Goal: Contribute content

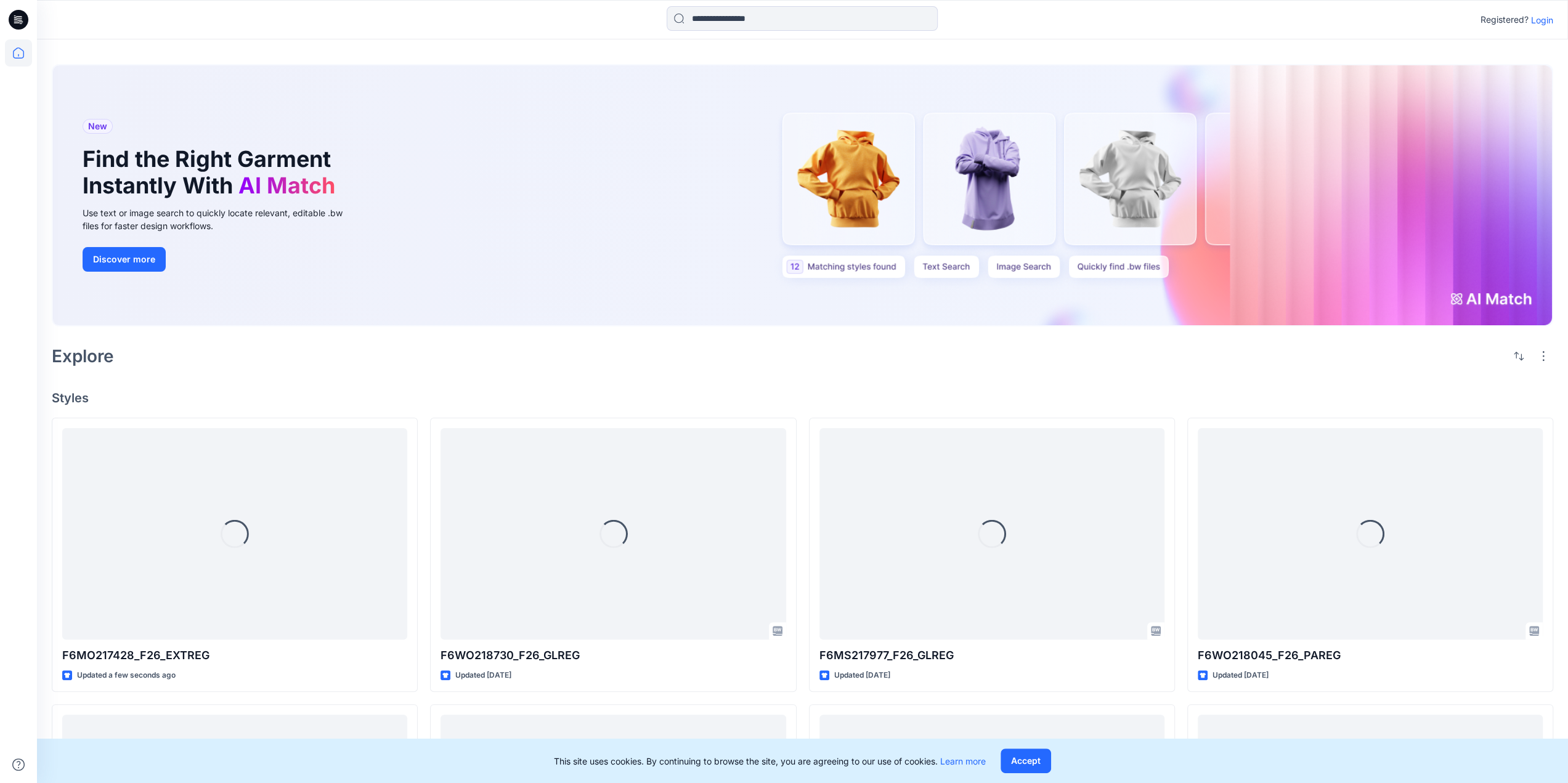
click at [1539, 18] on p "Login" at bounding box center [1542, 20] width 22 height 13
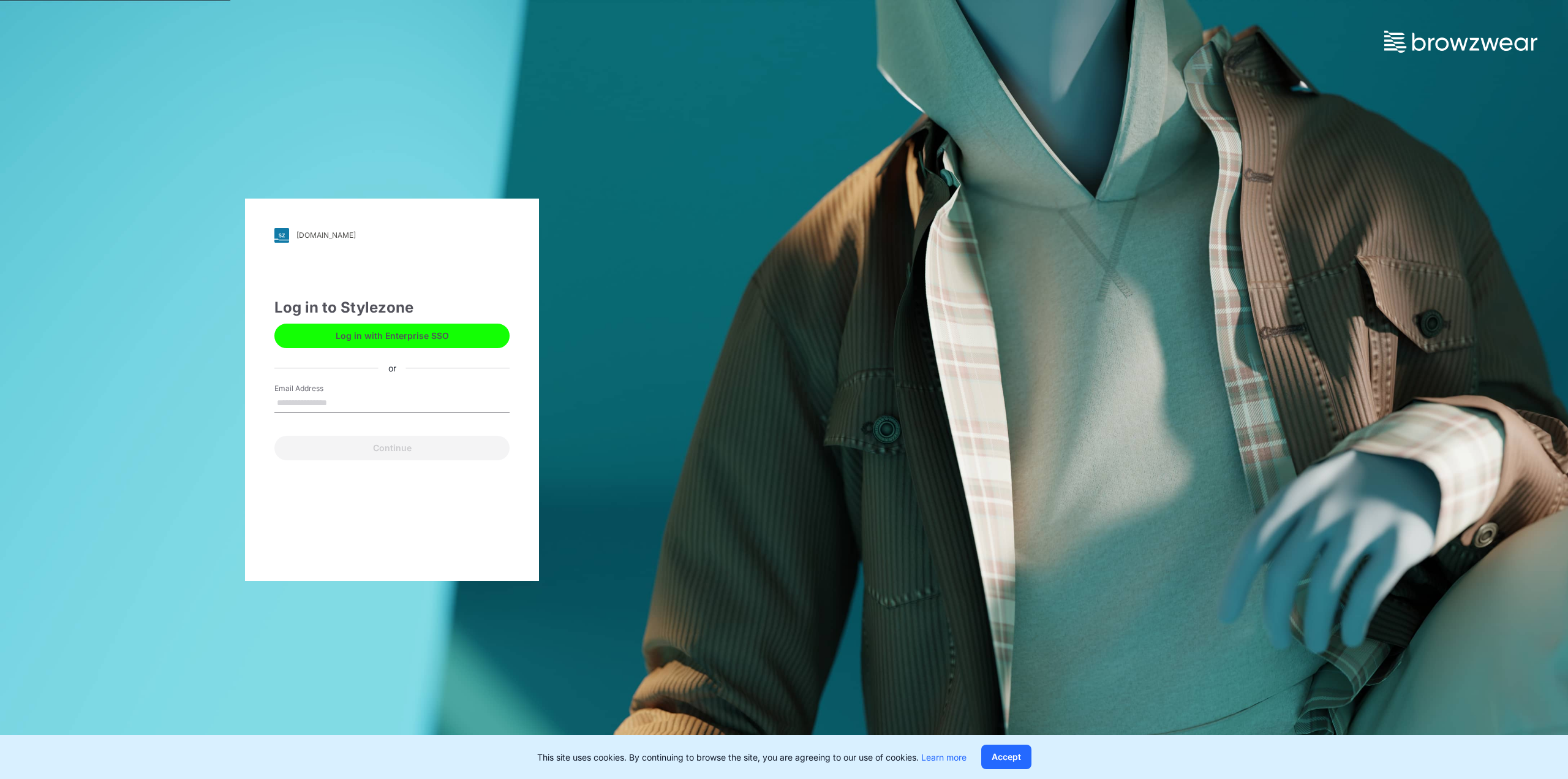
click at [358, 406] on input "Email Address" at bounding box center [391, 403] width 235 height 18
type input "**********"
click at [375, 454] on button "Continue" at bounding box center [391, 448] width 235 height 25
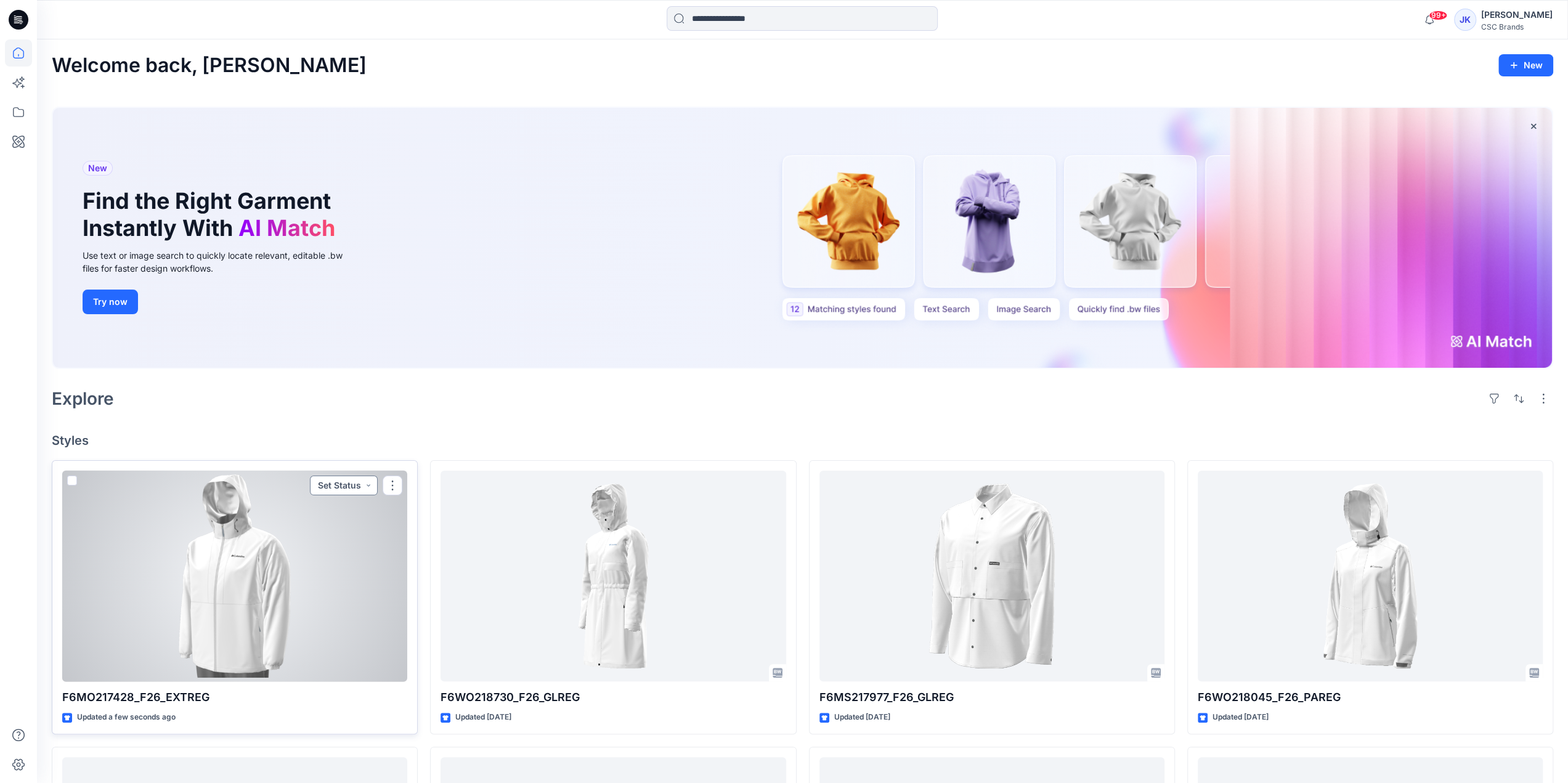
click at [329, 490] on button "Set Status" at bounding box center [343, 485] width 68 height 20
click at [309, 542] on p "Virtual Proto 1" at bounding box center [320, 543] width 56 height 16
click at [260, 593] on div at bounding box center [234, 576] width 345 height 211
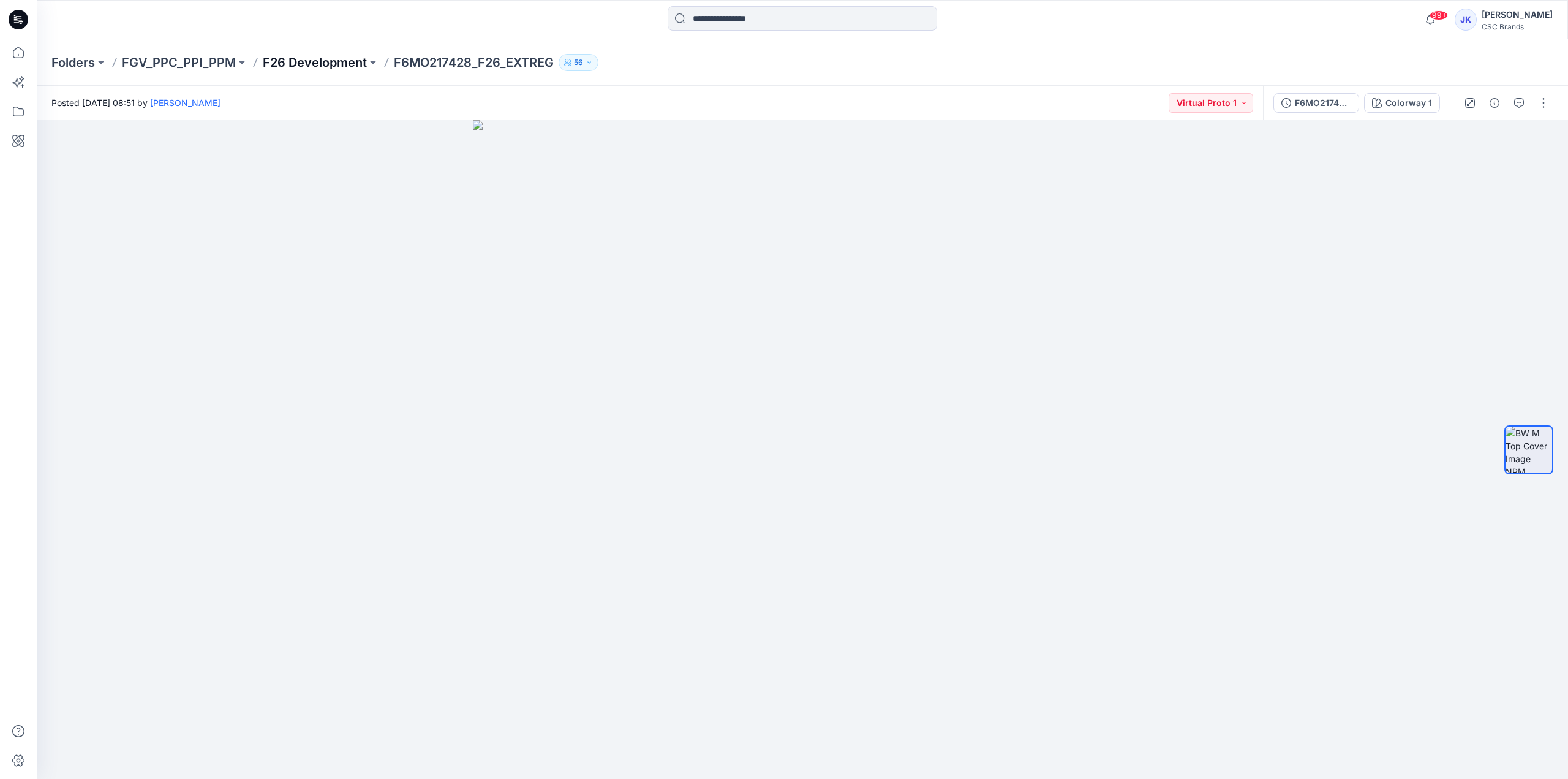
click at [342, 60] on p "F26 Development" at bounding box center [314, 63] width 104 height 17
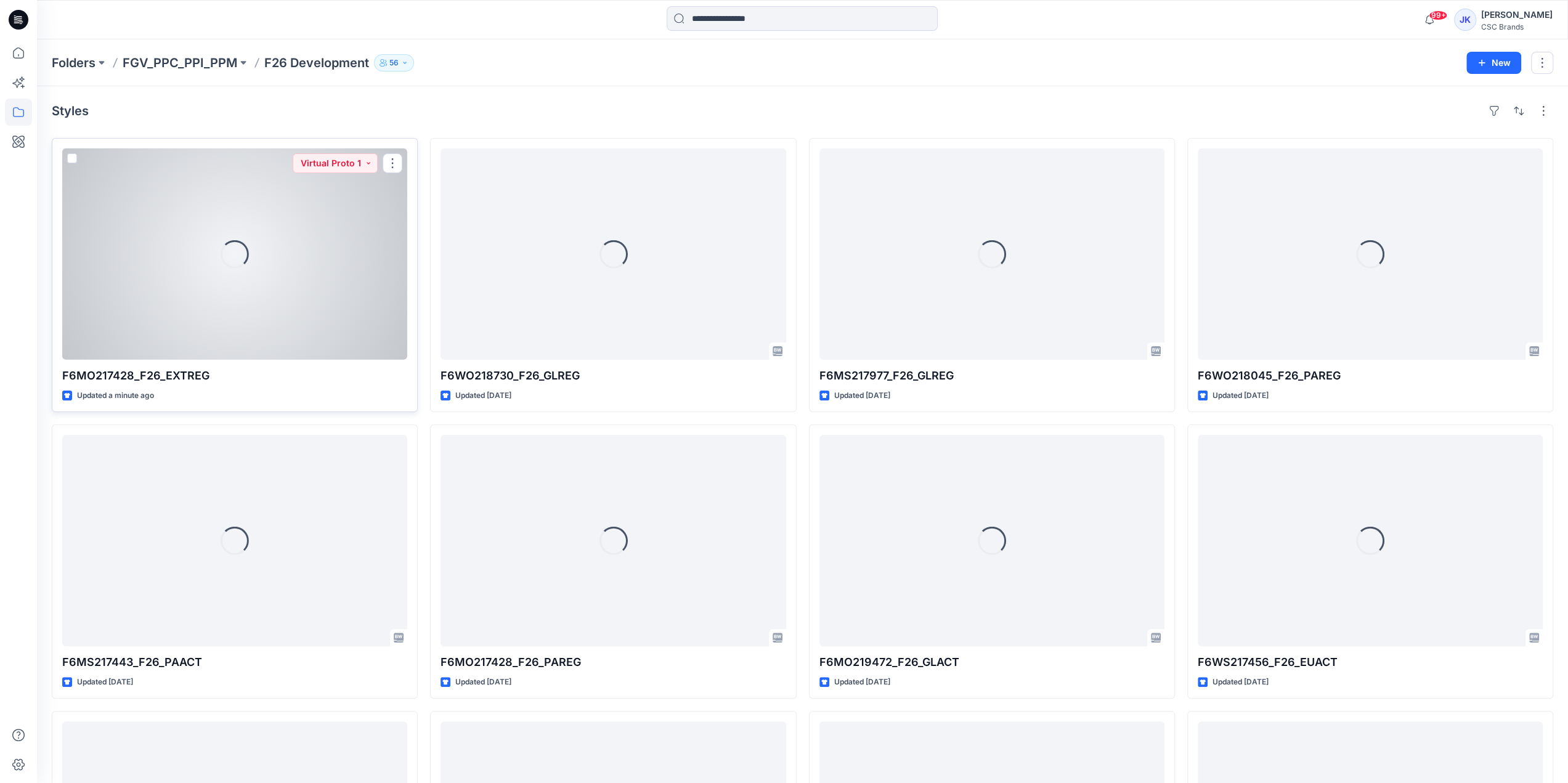
click at [300, 296] on div "Loading..." at bounding box center [234, 254] width 345 height 211
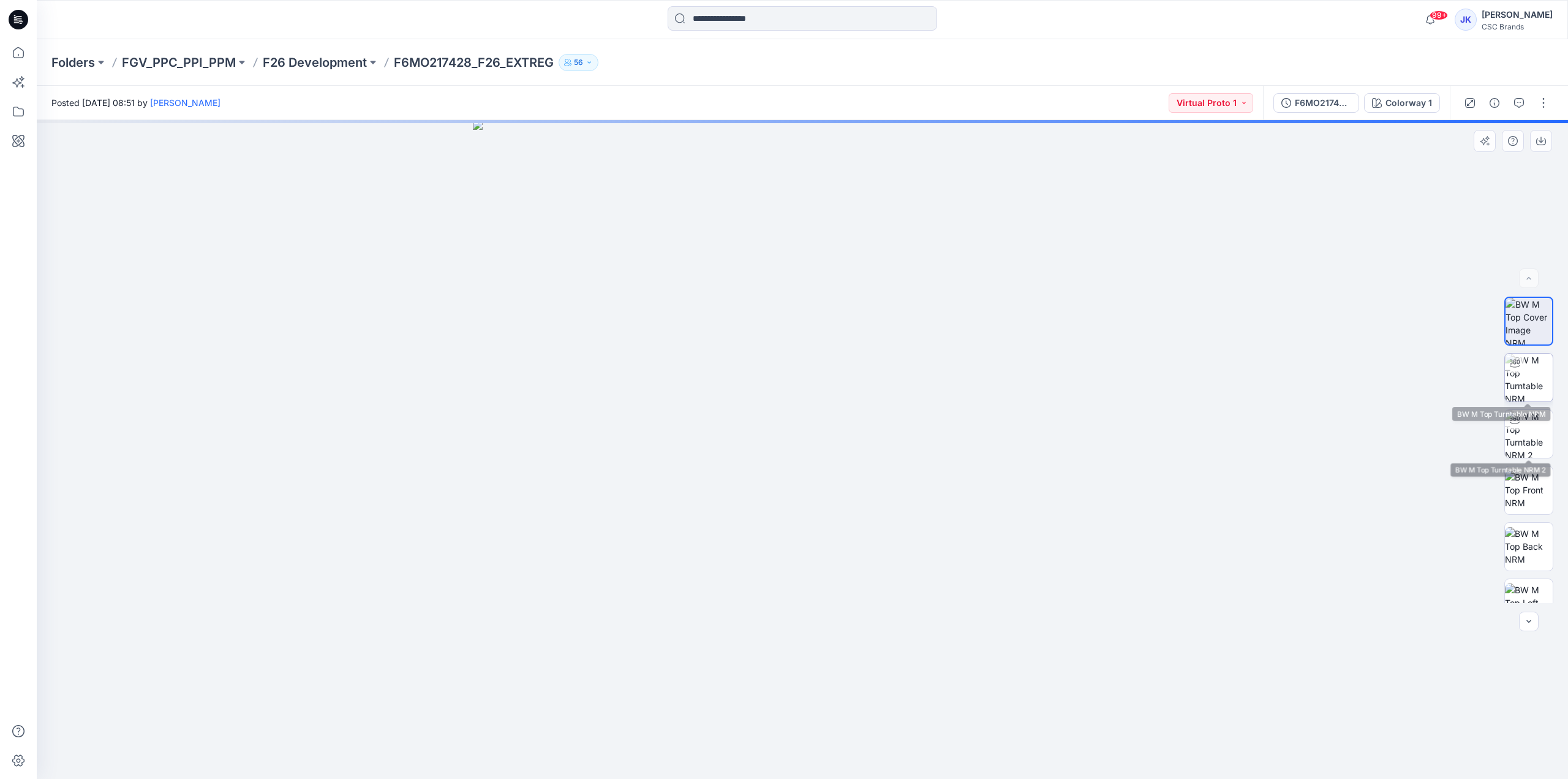
click at [1533, 382] on img at bounding box center [1529, 378] width 48 height 48
drag, startPoint x: 960, startPoint y: 750, endPoint x: 637, endPoint y: 808, distance: 328.2
click at [637, 778] on html "99+ Notifications Anna Moon shared F6WO218730_F26_GLREG_VP1 in F26 Development …" at bounding box center [784, 390] width 1568 height 779
click at [1525, 439] on img at bounding box center [1529, 434] width 48 height 48
click at [1540, 103] on button "button" at bounding box center [1543, 103] width 20 height 20
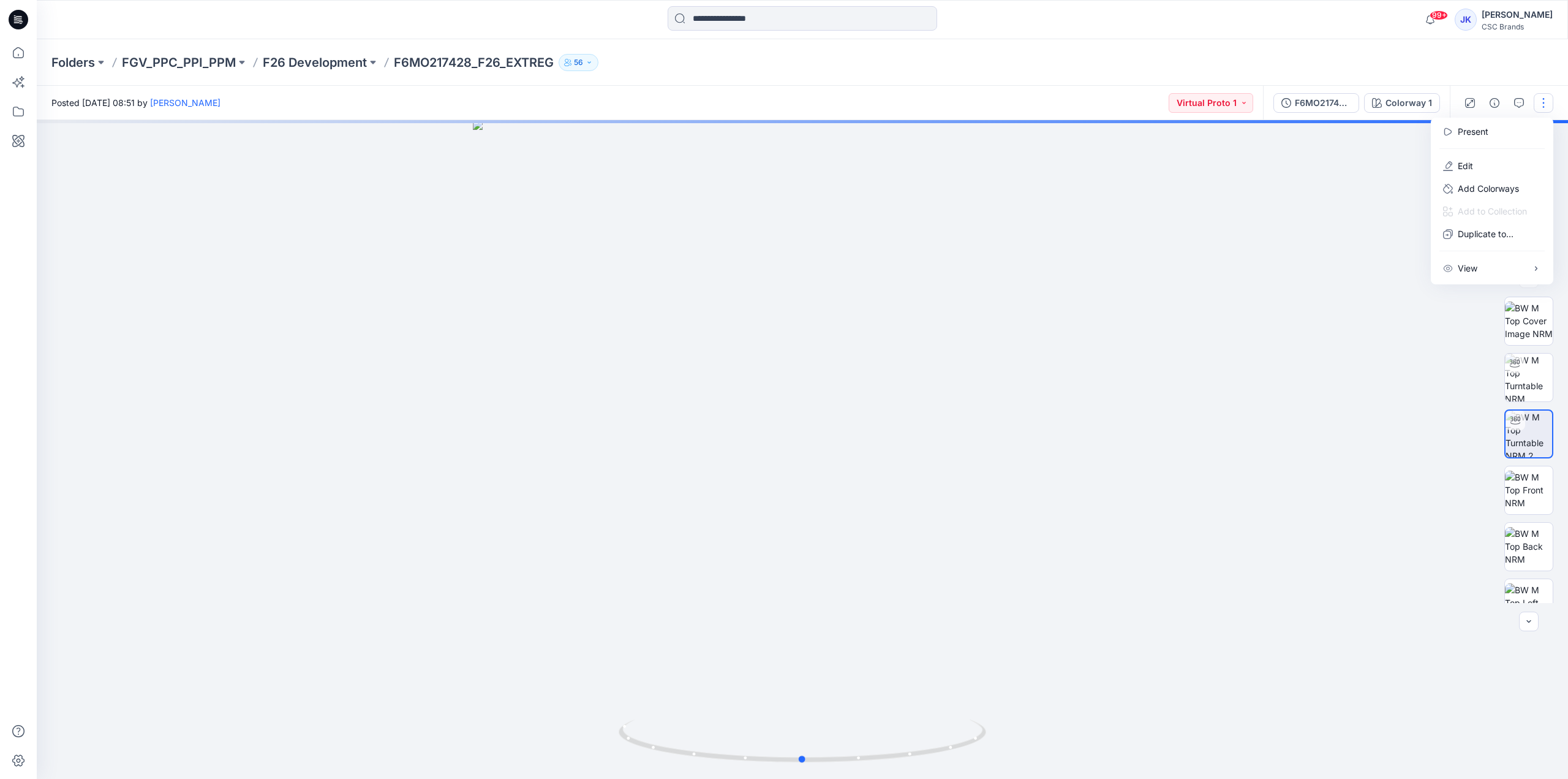
click at [1398, 451] on div at bounding box center [803, 449] width 1532 height 659
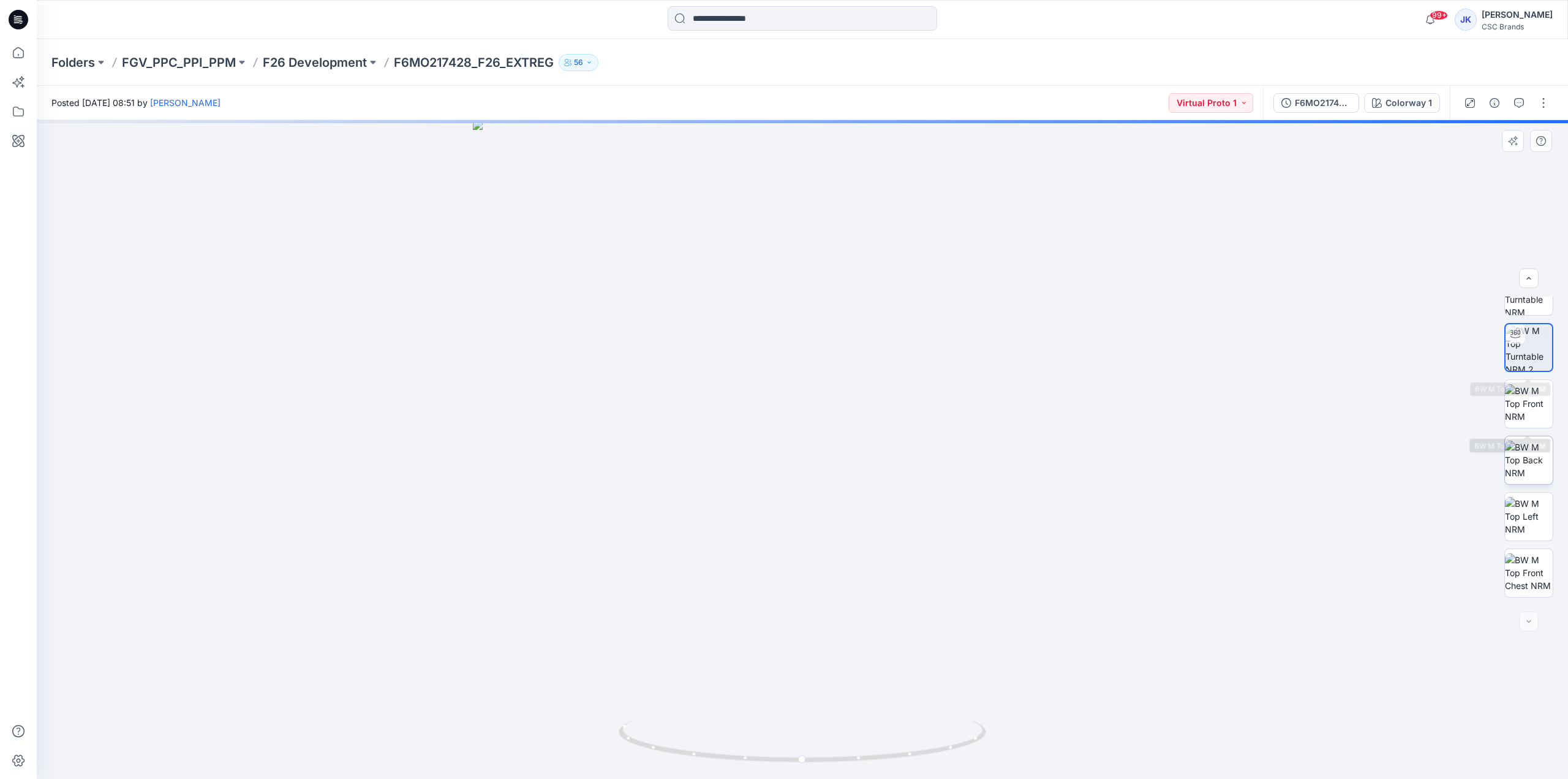
scroll to position [138, 0]
click at [1546, 106] on button "button" at bounding box center [1543, 103] width 20 height 20
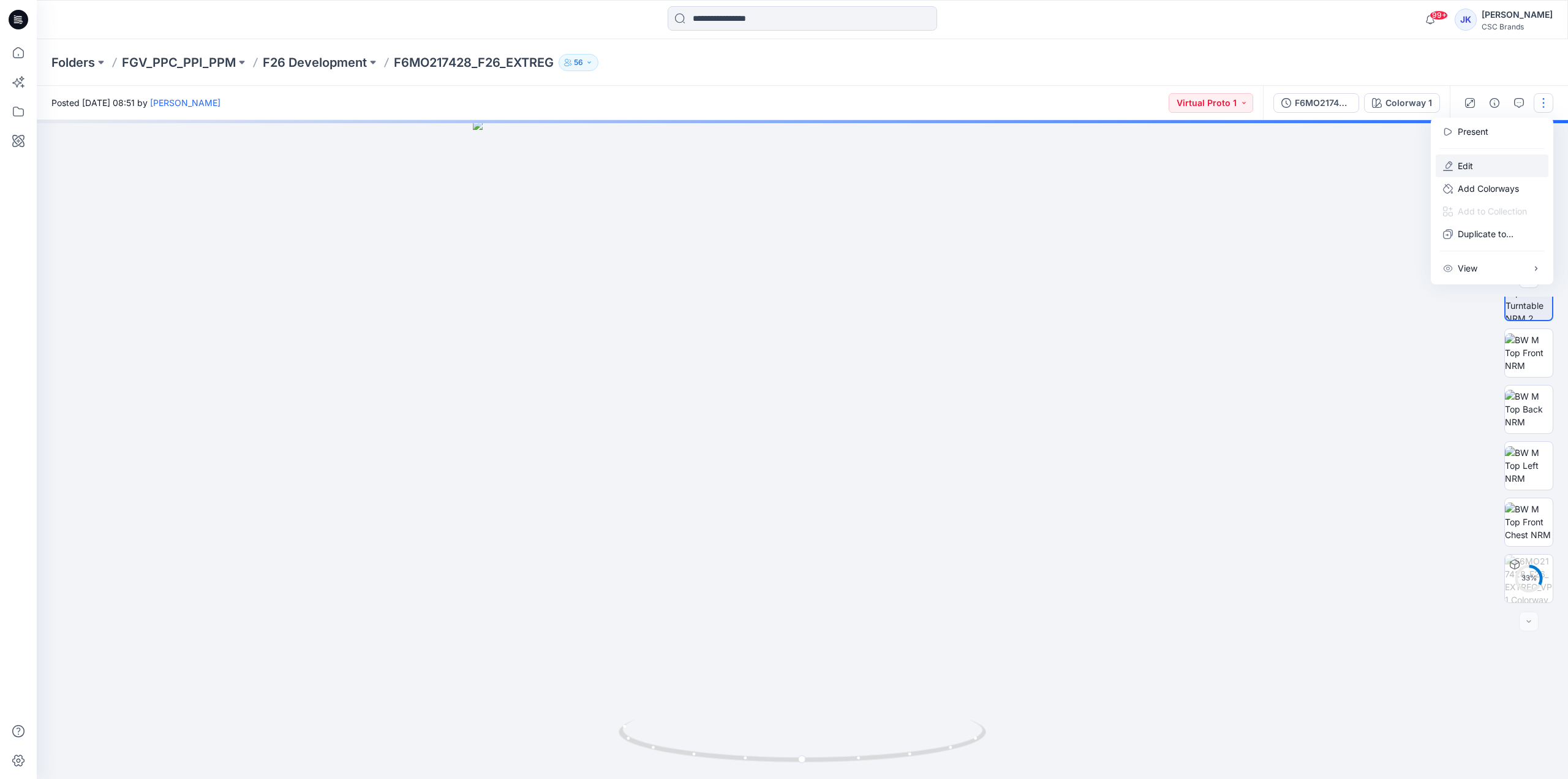
click at [1497, 167] on button "Edit" at bounding box center [1492, 165] width 113 height 23
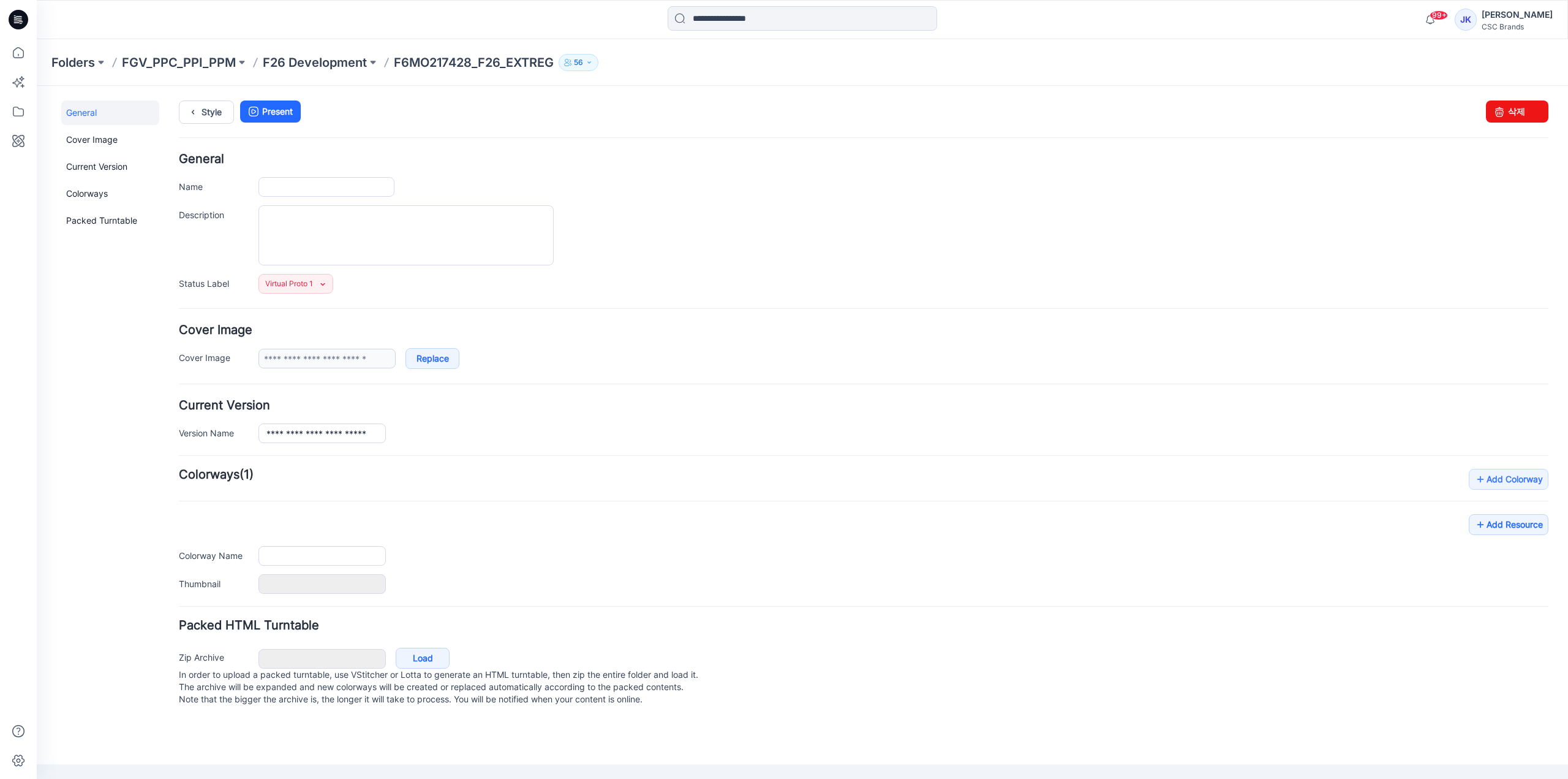
type input "**********"
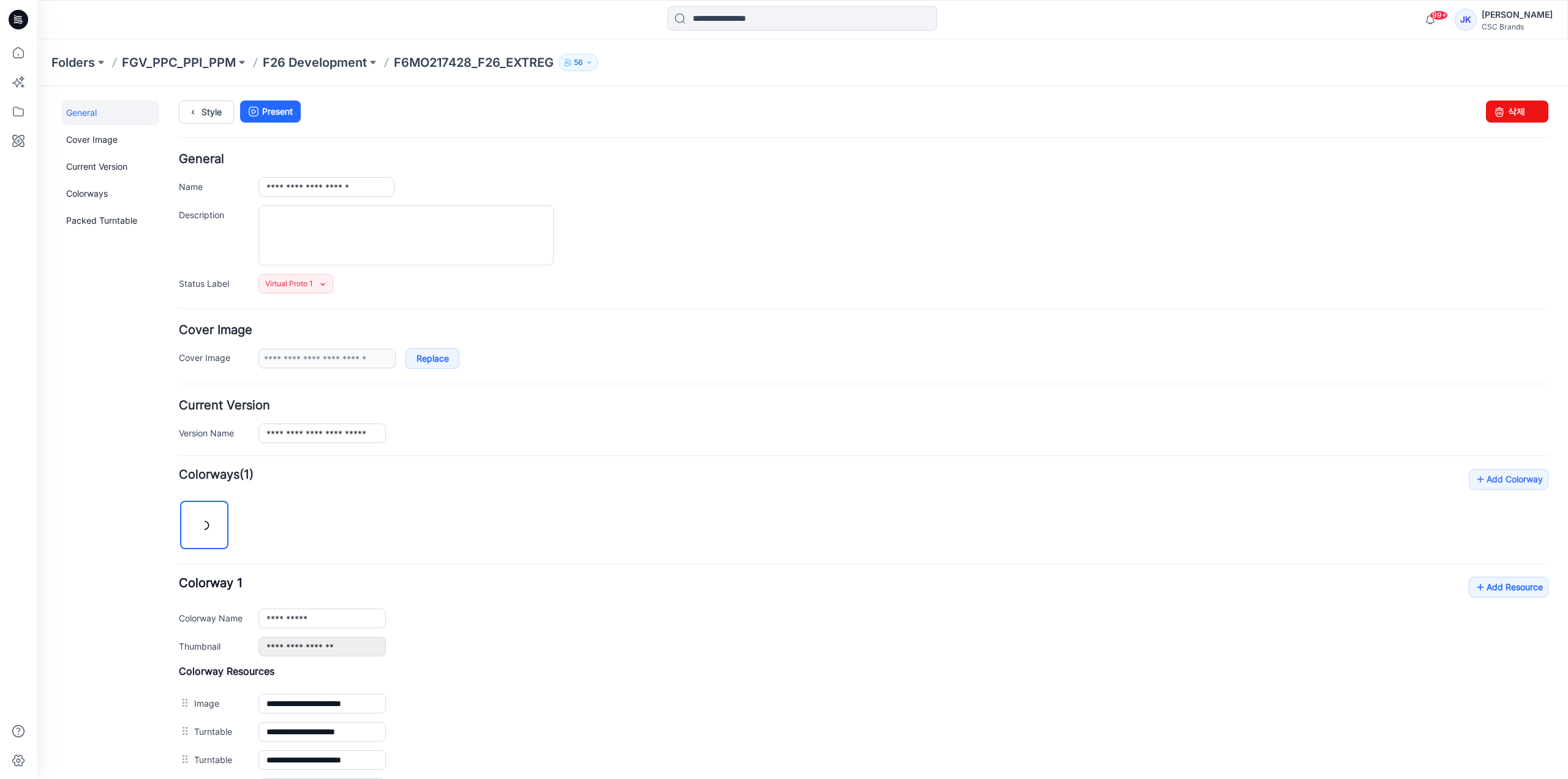
click at [932, 593] on div "**********" at bounding box center [864, 616] width 1370 height 79
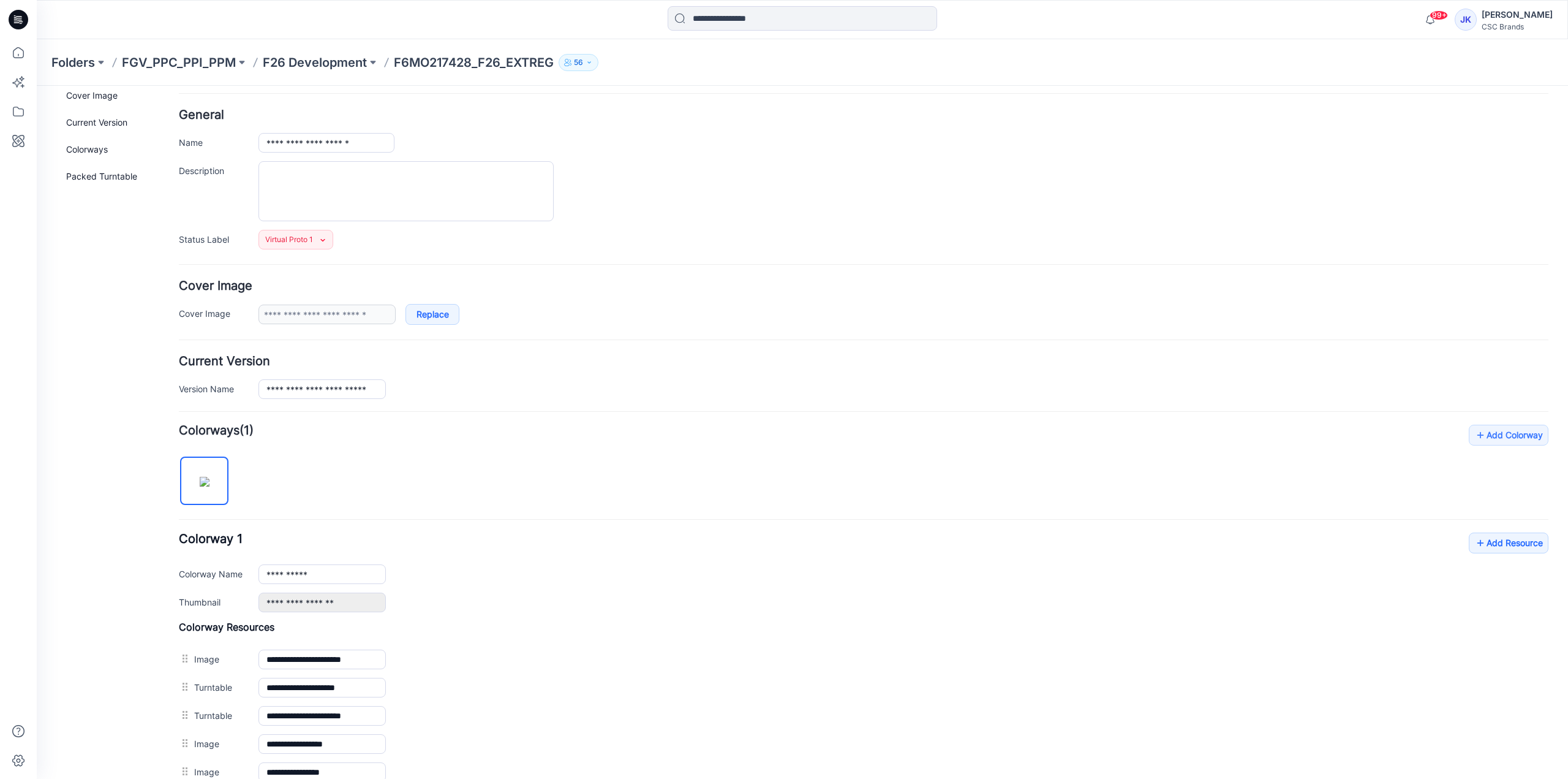
scroll to position [184, 0]
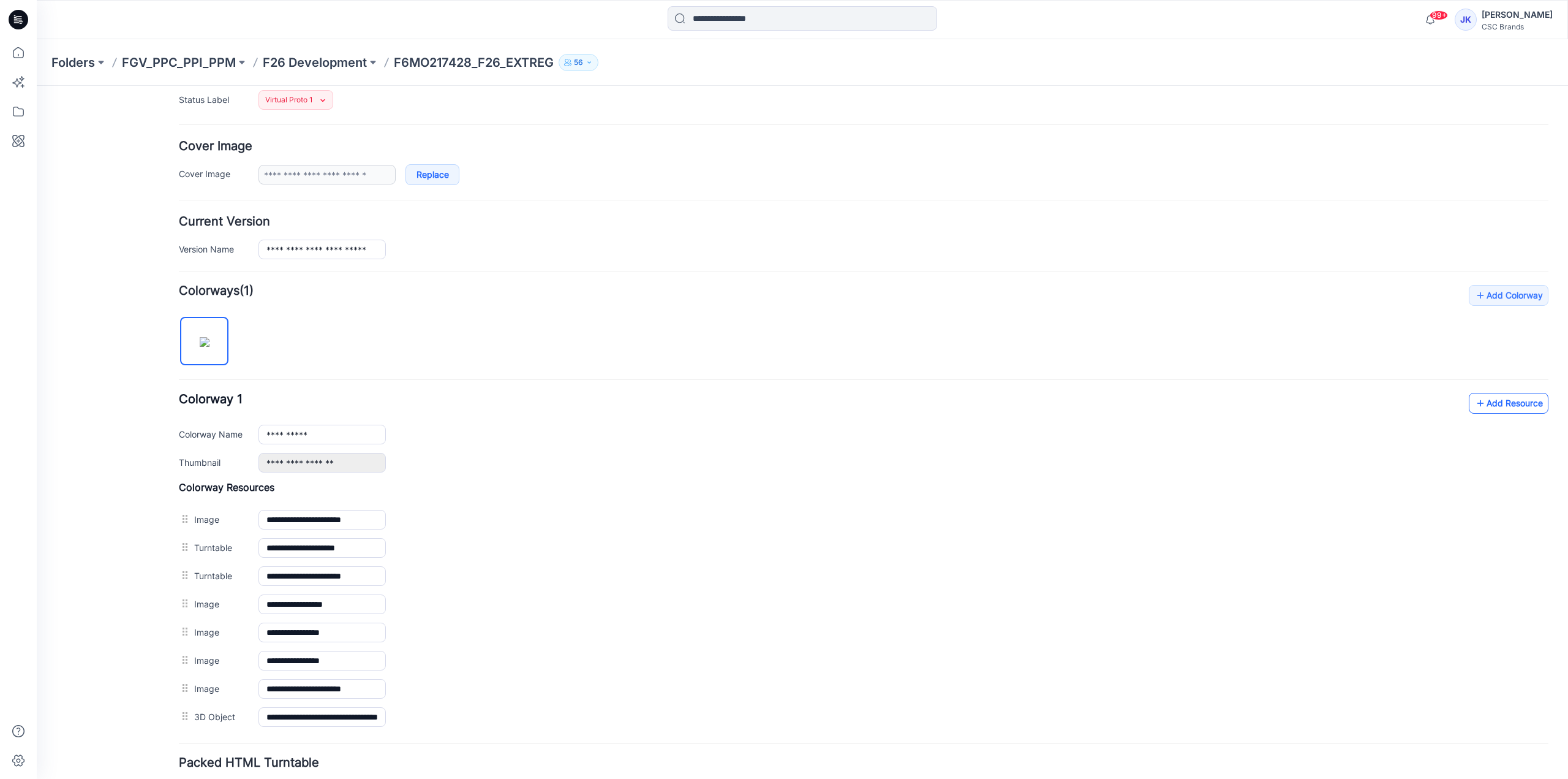
click at [1487, 403] on link "Add Resource" at bounding box center [1508, 403] width 79 height 21
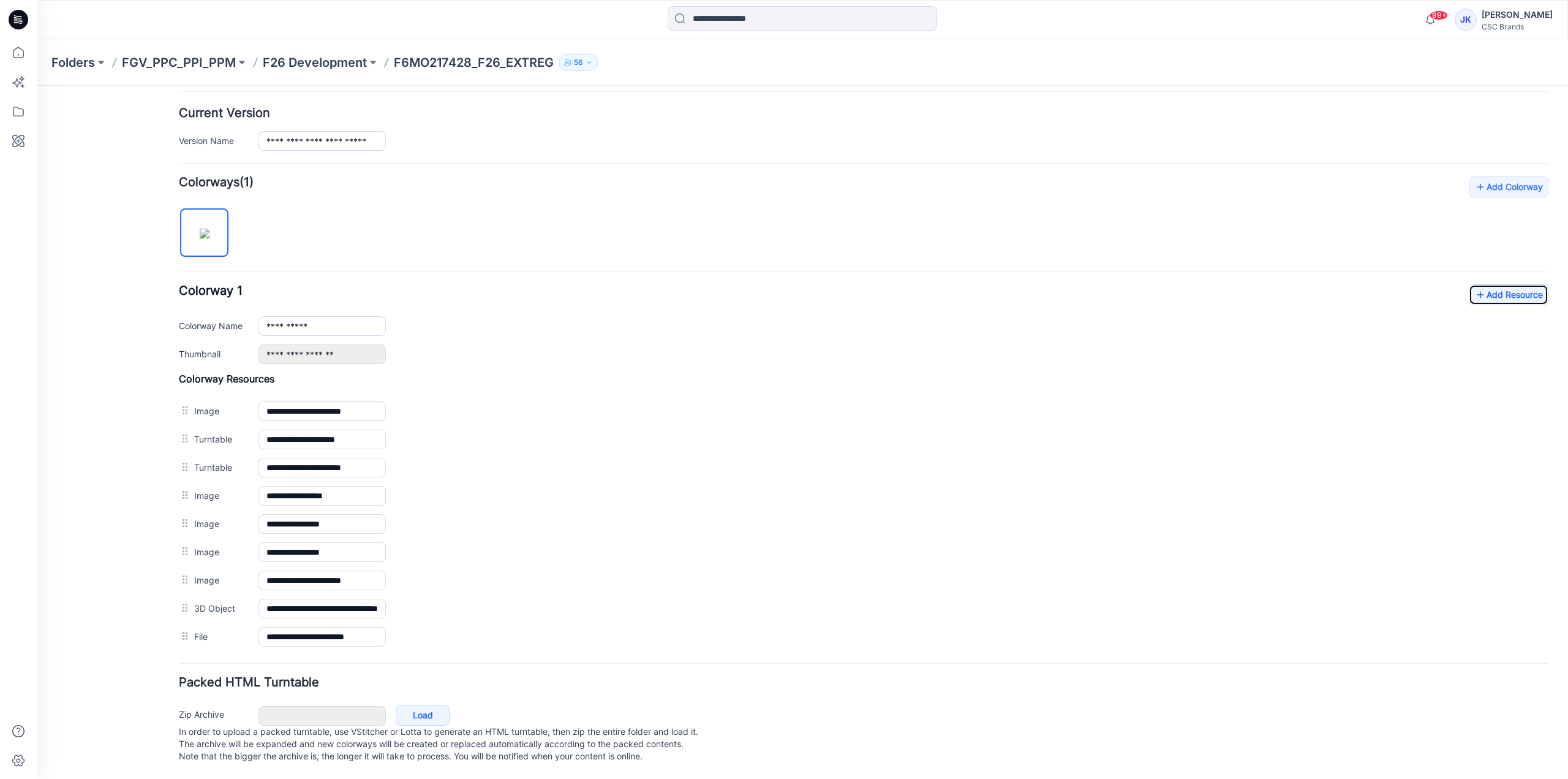
scroll to position [298, 0]
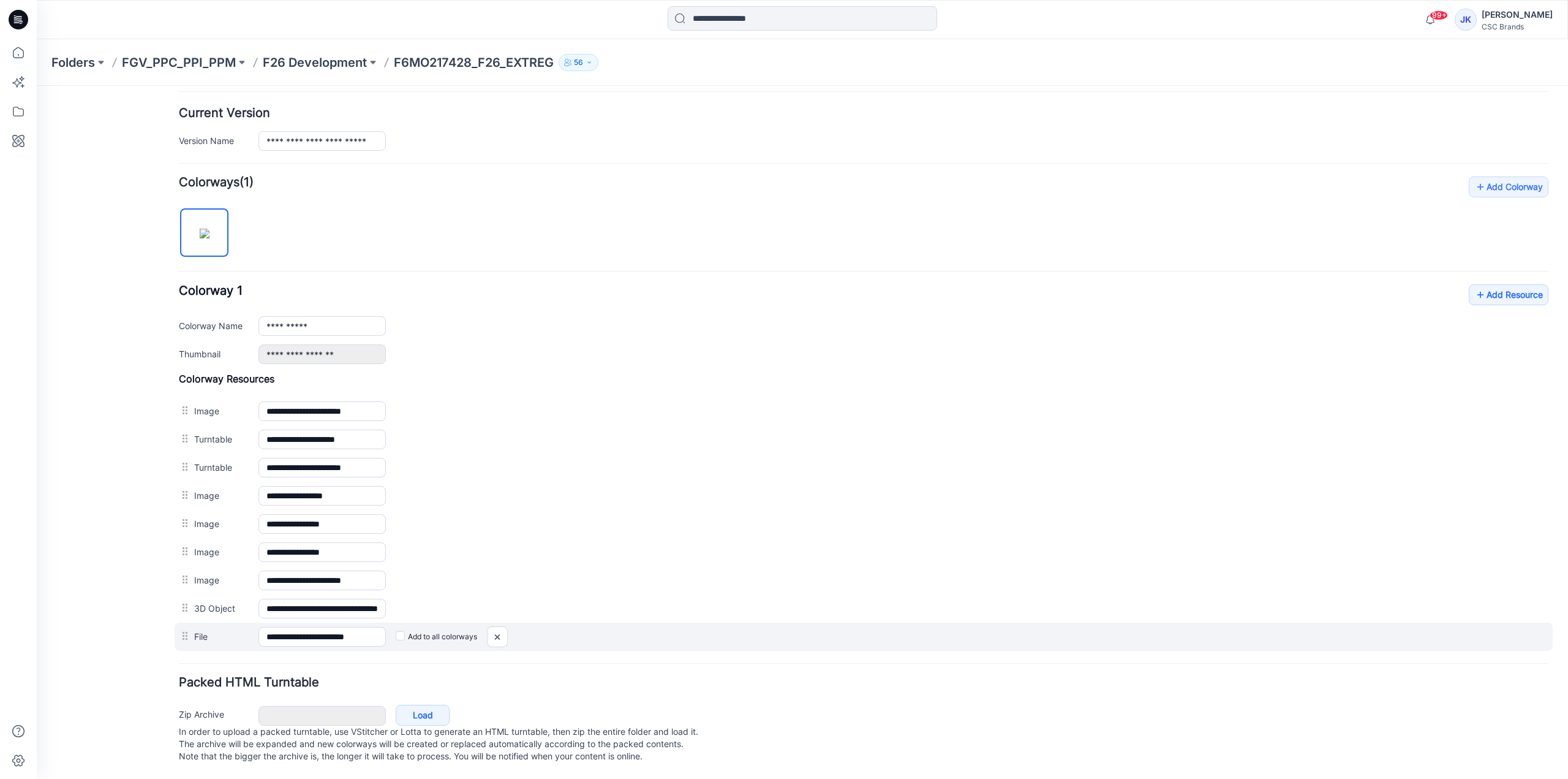
click at [399, 628] on label "Add to all colorways" at bounding box center [437, 636] width 81 height 20
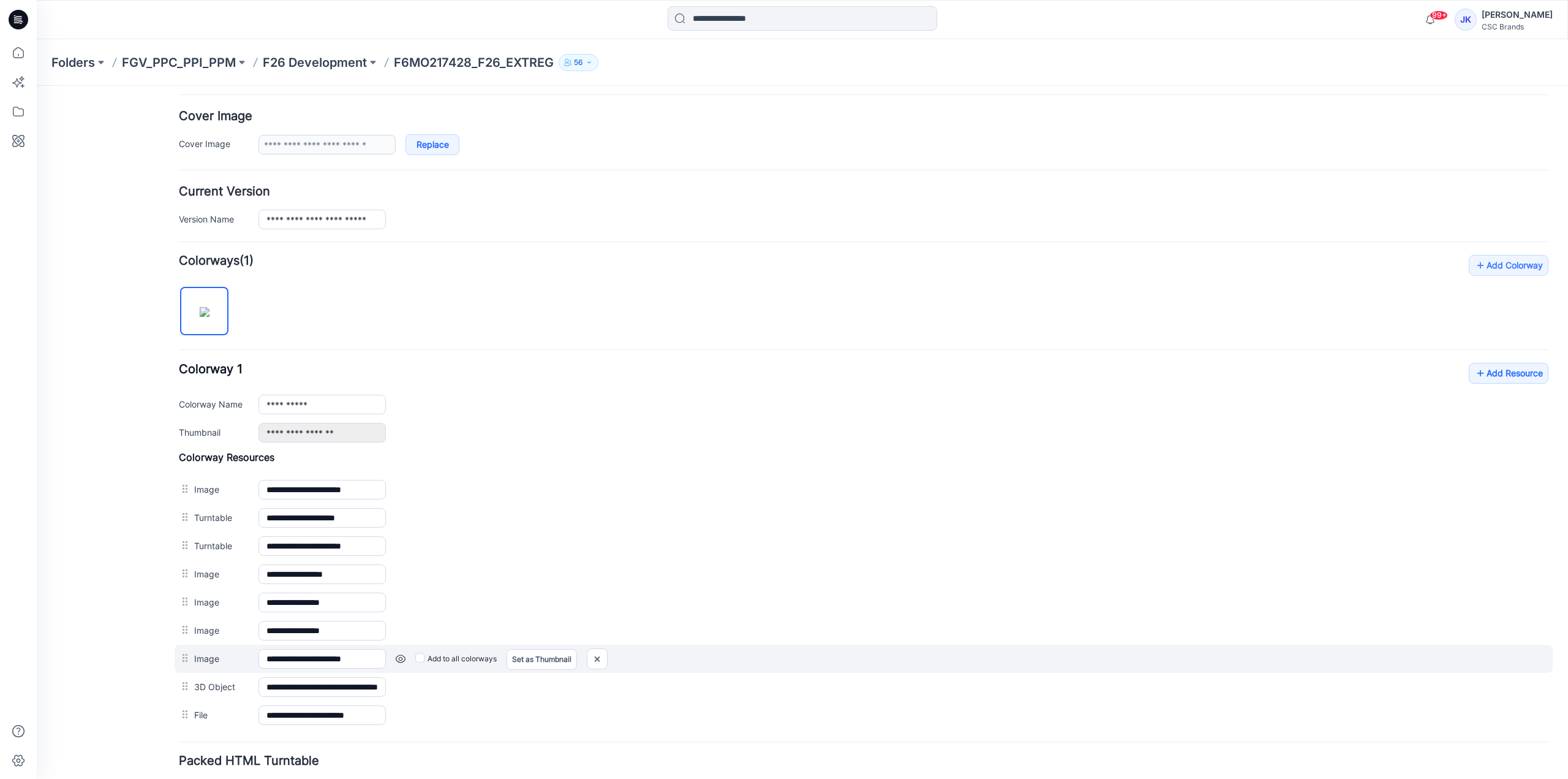
scroll to position [297, 0]
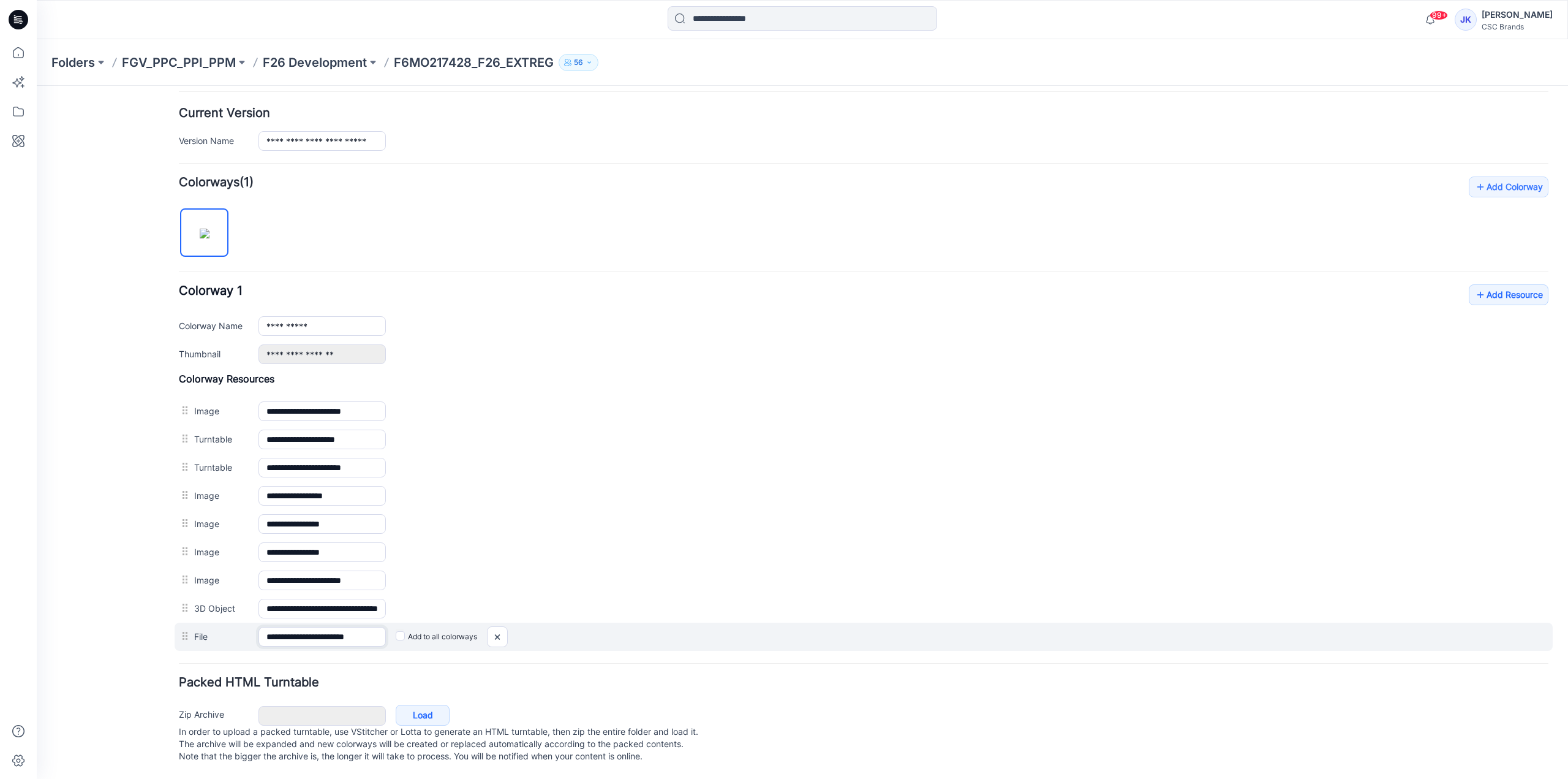
click at [362, 627] on input "**********" at bounding box center [322, 636] width 127 height 20
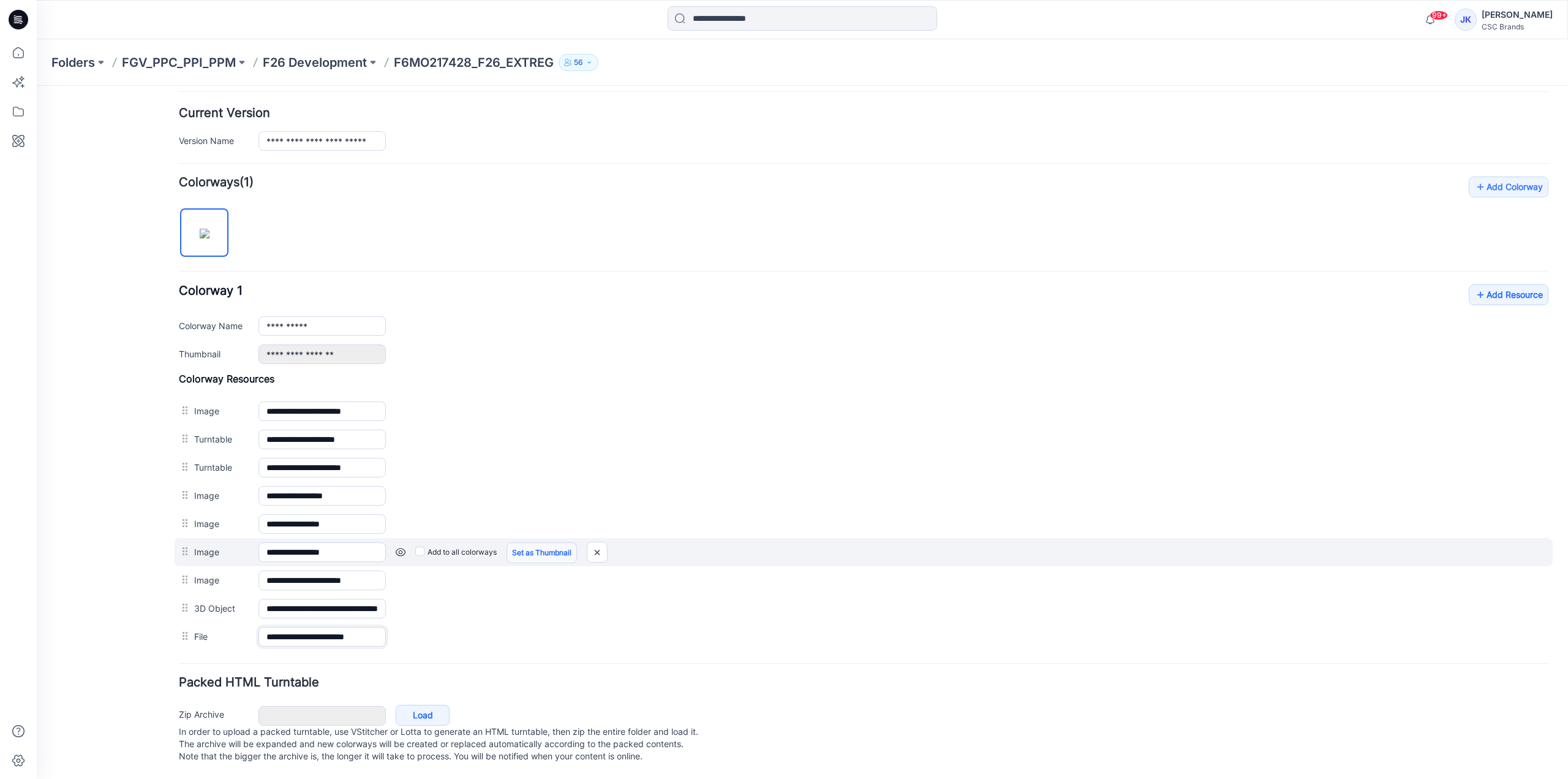
scroll to position [0, 9]
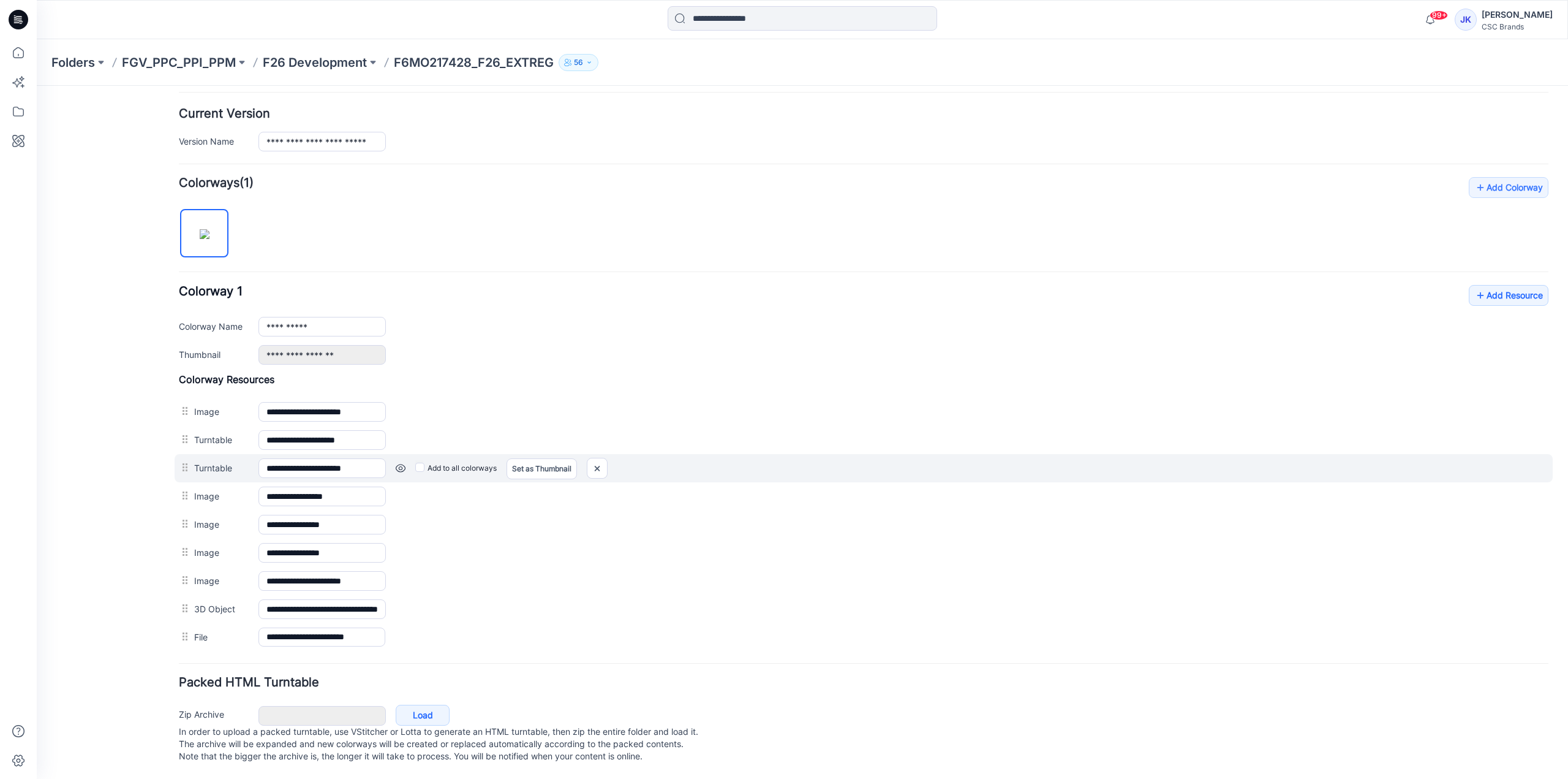
click at [617, 459] on div "Add to all colorways Set as Thumbnail Unset as Thumbnail" at bounding box center [967, 468] width 1163 height 20
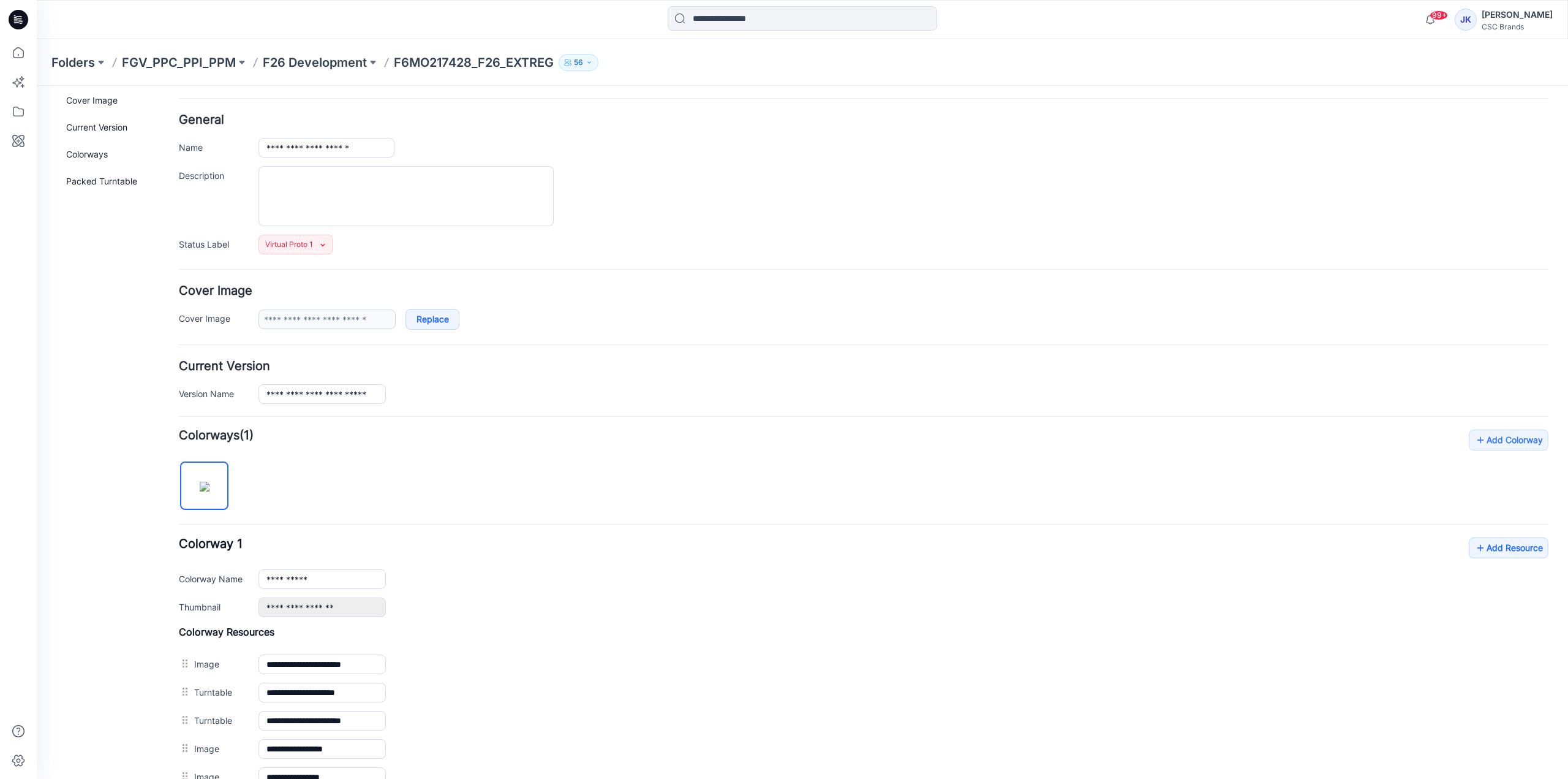
scroll to position [0, 0]
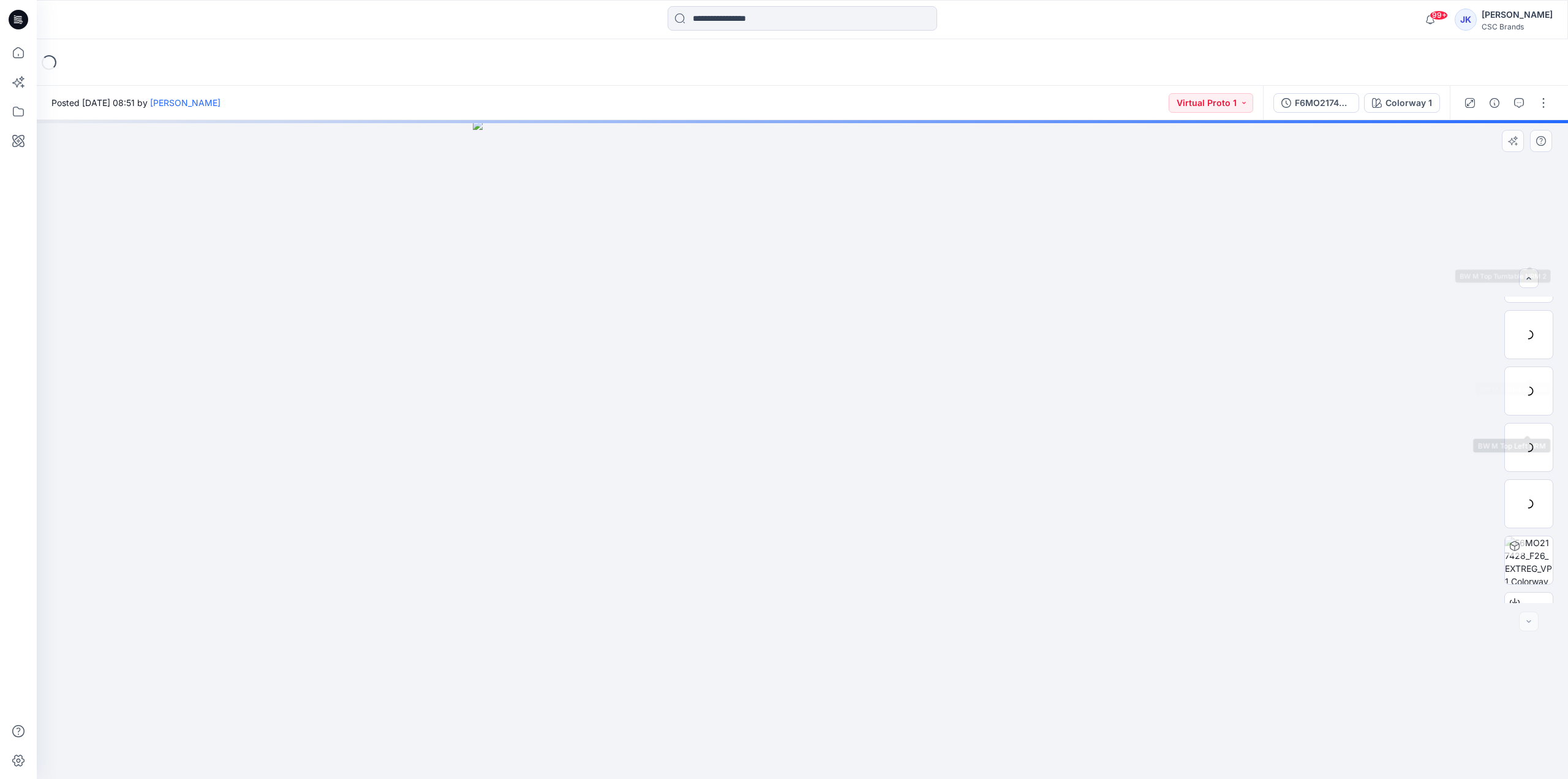
scroll to position [194, 0]
